Goal: Transaction & Acquisition: Purchase product/service

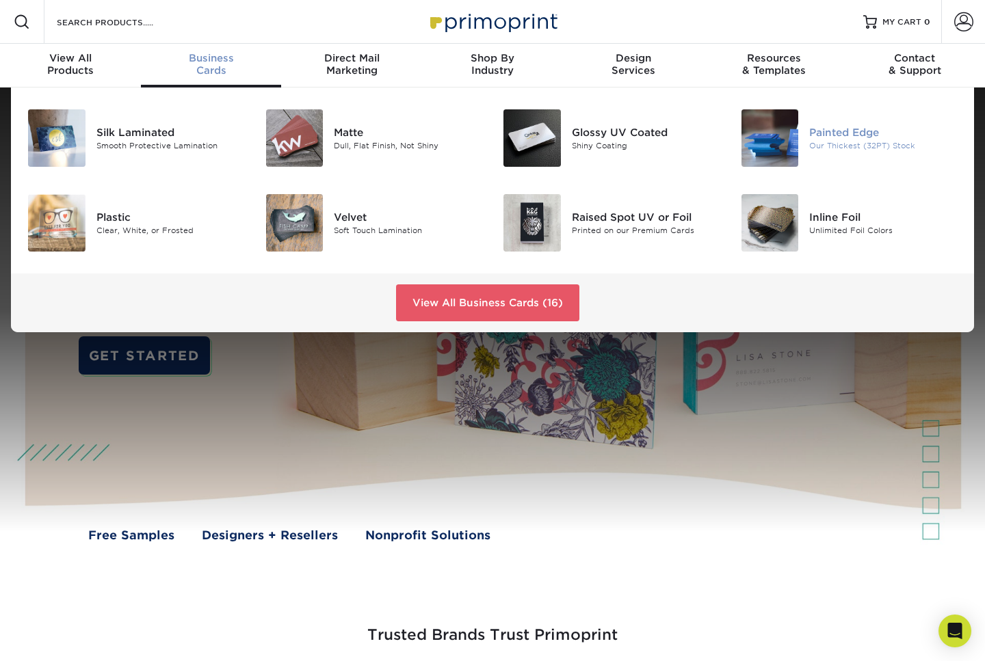
click at [771, 134] on img at bounding box center [769, 137] width 57 height 57
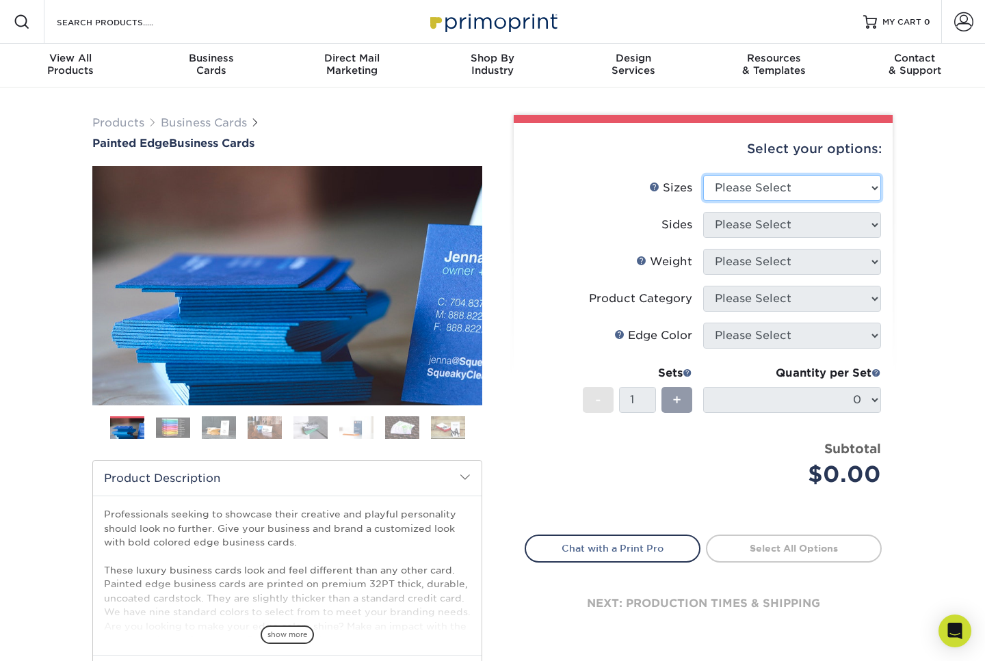
click at [795, 194] on select "Please Select 2" x 3.5" - Standard 2.125" x 3.375" - European 2.5" x 2.5" - Squ…" at bounding box center [792, 188] width 178 height 26
select select "2.00x3.50"
click at [703, 175] on select "Please Select 2" x 3.5" - Standard 2.125" x 3.375" - European 2.5" x 2.5" - Squ…" at bounding box center [792, 188] width 178 height 26
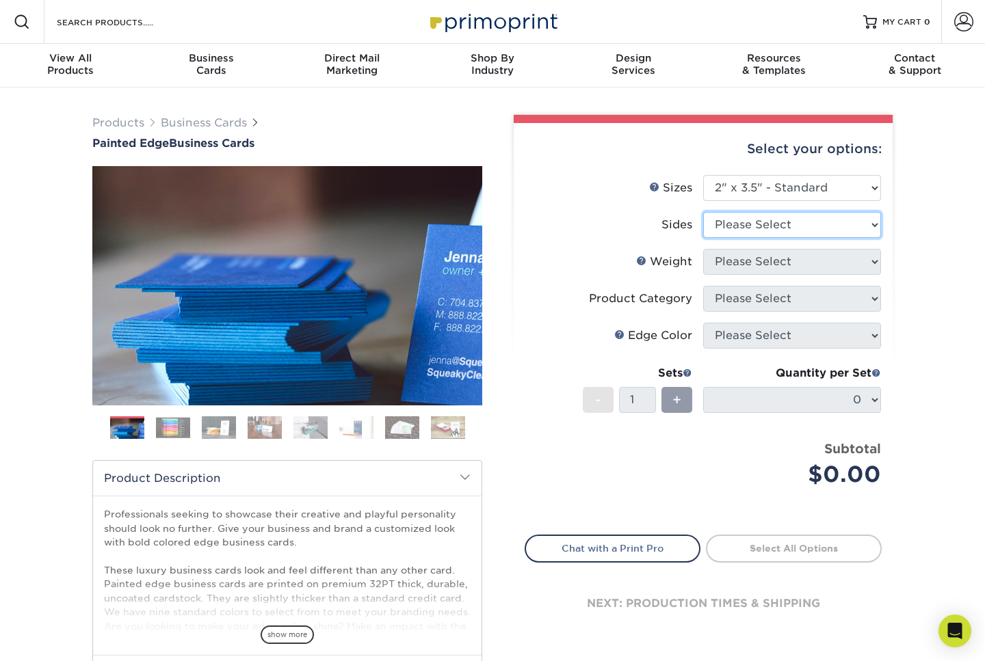
click at [797, 222] on select "Please Select Print Both Sides Print Front Only" at bounding box center [792, 225] width 178 height 26
select select "13abbda7-1d64-4f25-8bb2-c179b224825d"
click at [703, 212] on select "Please Select Print Both Sides Print Front Only" at bounding box center [792, 225] width 178 height 26
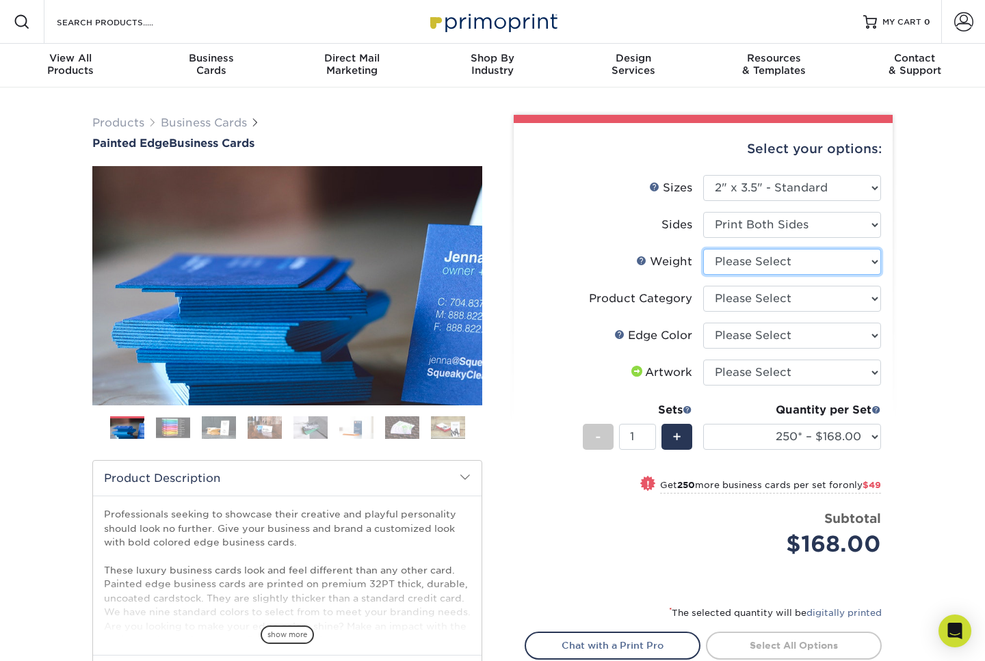
click at [830, 261] on select "Please Select 32PTUC" at bounding box center [792, 262] width 178 height 26
select select "32PTUC"
click at [703, 249] on select "Please Select 32PTUC" at bounding box center [792, 262] width 178 height 26
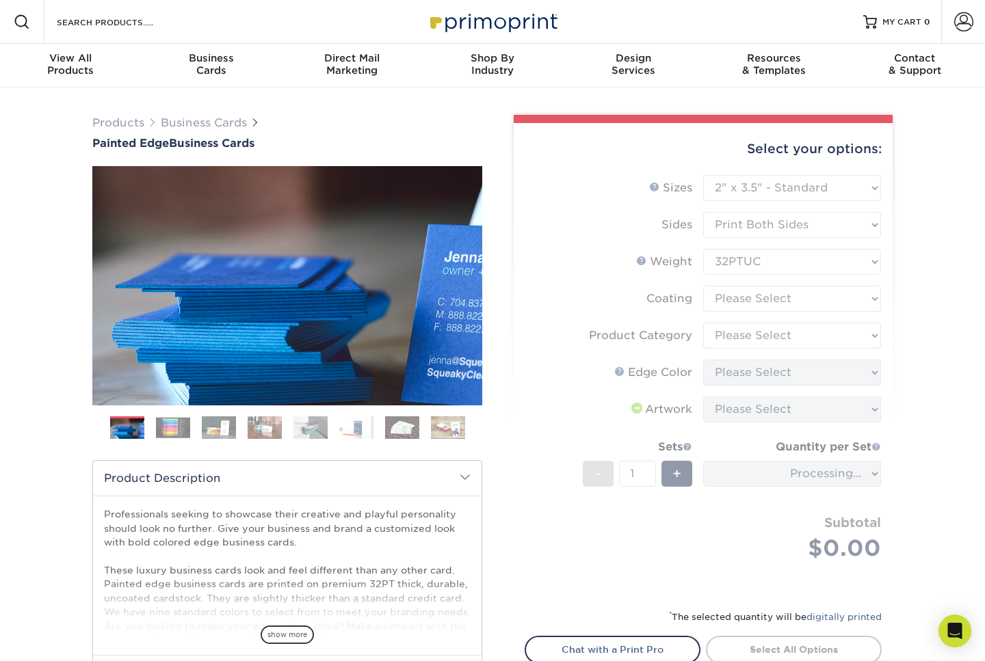
click at [926, 288] on div "Products Business Cards Painted Edge Business Cards Previous Next" at bounding box center [492, 453] width 985 height 730
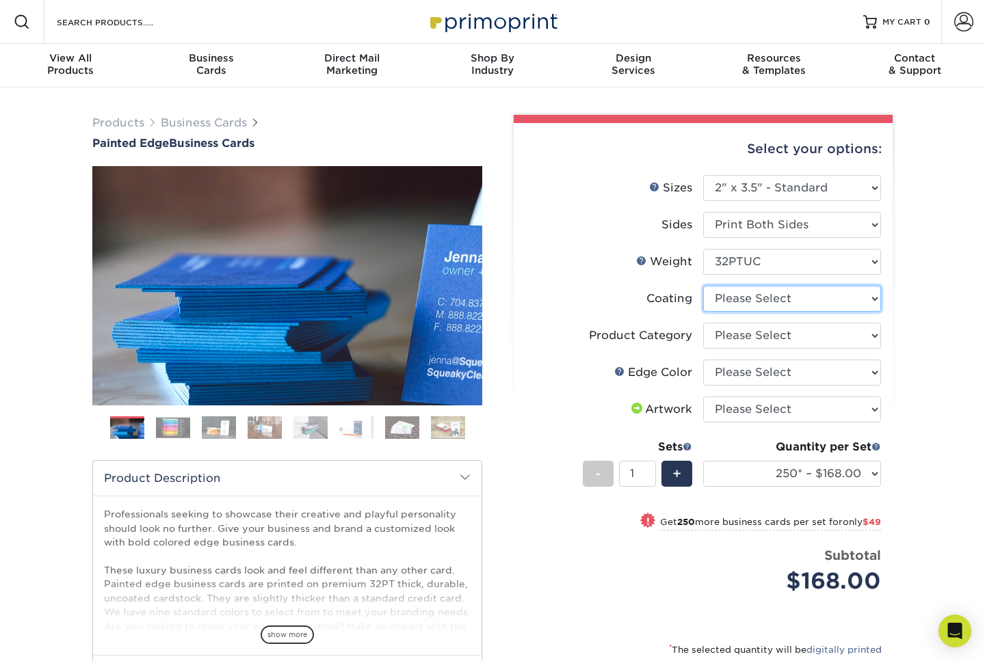
click at [858, 305] on select at bounding box center [792, 299] width 178 height 26
select select "3e7618de-abca-4bda-9f97-8b9129e913d8"
click at [703, 286] on select at bounding box center [792, 299] width 178 height 26
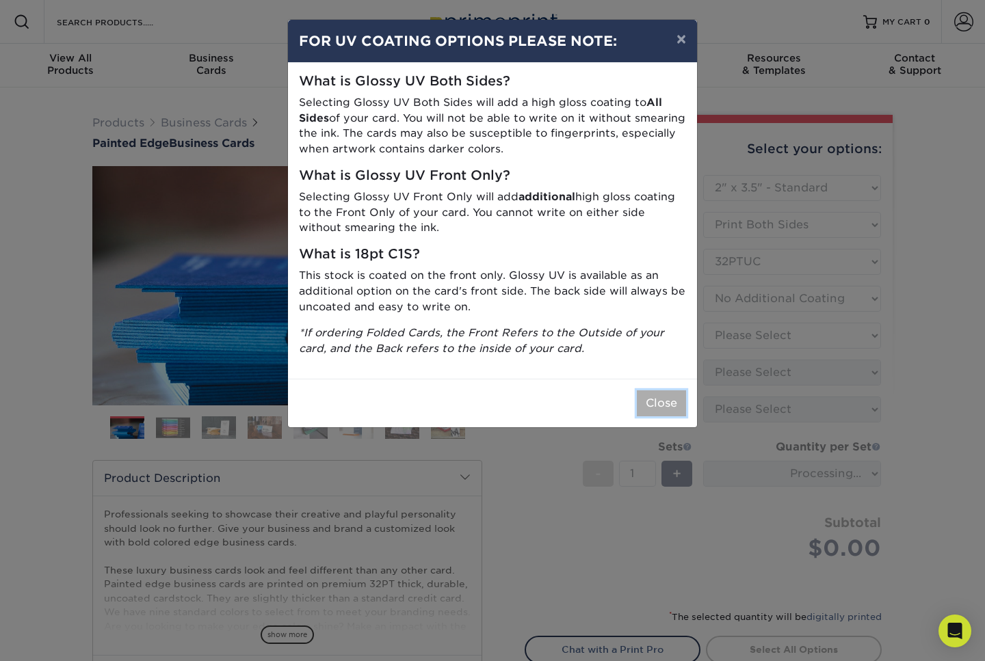
click at [651, 406] on button "Close" at bounding box center [661, 403] width 49 height 26
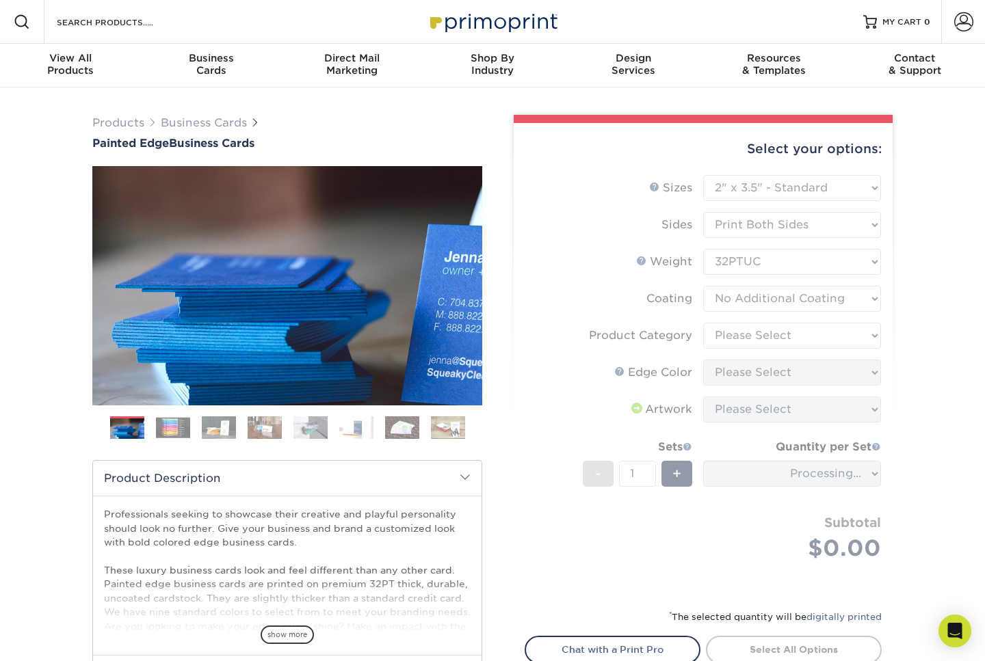
click at [914, 307] on div "Products Business Cards Painted Edge Business Cards Previous Next" at bounding box center [492, 453] width 985 height 730
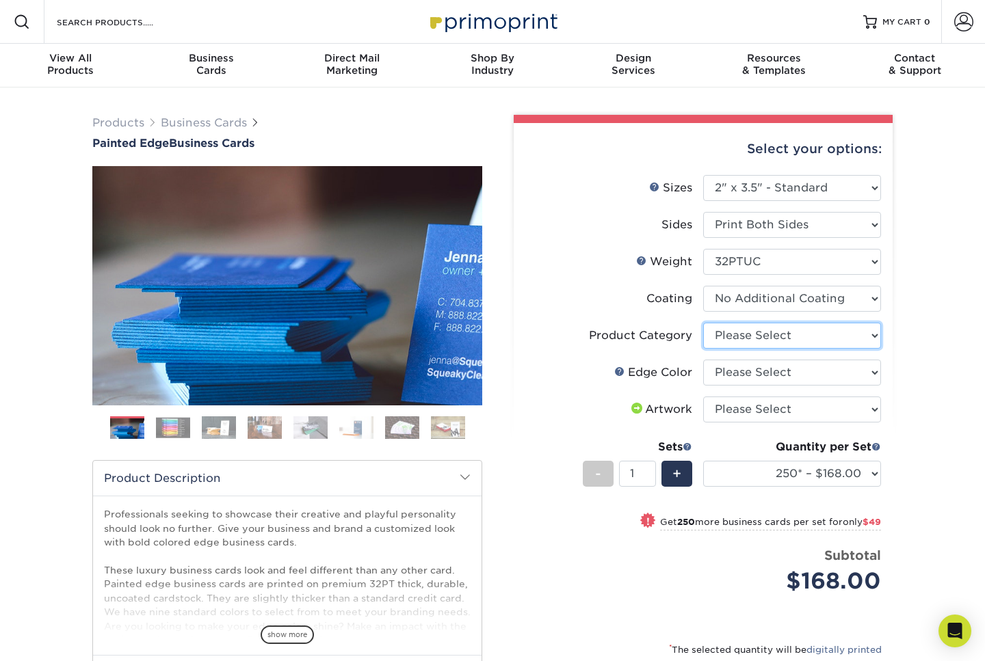
click at [843, 336] on select "Please Select Business Cards" at bounding box center [792, 336] width 178 height 26
select select "3b5148f1-0588-4f88-a218-97bcfdce65c1"
click at [703, 323] on select "Please Select Business Cards" at bounding box center [792, 336] width 178 height 26
click at [836, 379] on select "Please Select Charcoal Black Brown Blue Pearlescent Blue Pearlescent Gold Pearl…" at bounding box center [792, 373] width 178 height 26
